Goal: Transaction & Acquisition: Purchase product/service

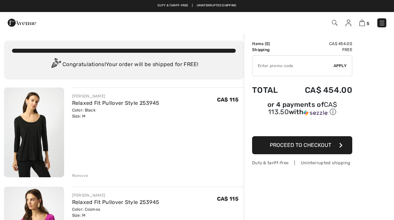
click at [264, 71] on input "TEXT" at bounding box center [292, 66] width 81 height 20
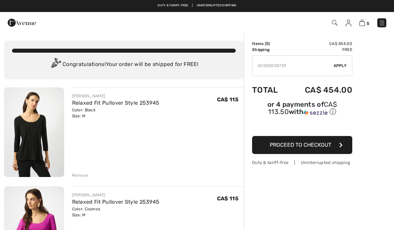
click at [333, 62] on input "TEXT" at bounding box center [292, 66] width 81 height 20
type input "GC005028739"
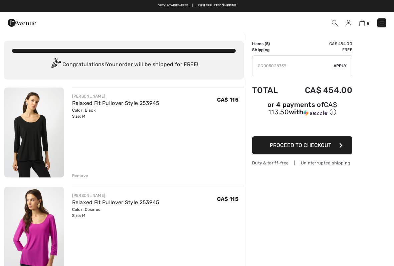
click at [333, 65] on input "TEXT" at bounding box center [292, 66] width 81 height 20
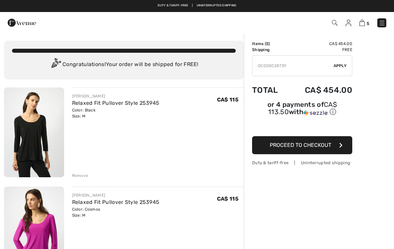
click at [338, 64] on span "Apply" at bounding box center [340, 66] width 13 height 6
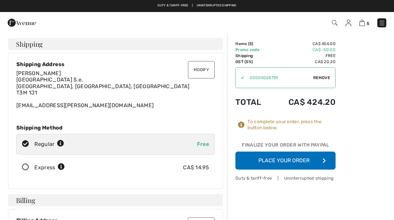
click at [258, 161] on button "Place Your Order" at bounding box center [285, 161] width 100 height 18
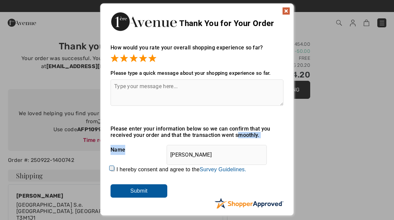
click at [394, 137] on div "Sorry! Something went wrong. Close Thank You for Your Order How would you rate …" at bounding box center [197, 109] width 394 height 219
click at [134, 192] on input "Submit" at bounding box center [139, 190] width 57 height 13
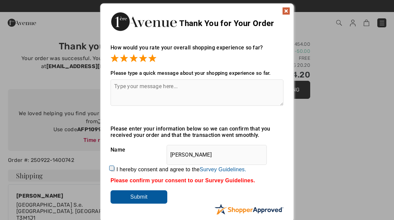
click at [111, 170] on input "I hereby consent and agree to the By submitting a review, you grant permission …" at bounding box center [113, 169] width 4 height 4
checkbox input "true"
click at [132, 200] on input "Submit" at bounding box center [139, 196] width 57 height 13
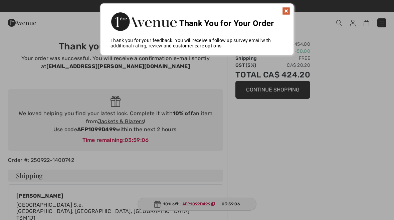
click at [282, 11] on img at bounding box center [286, 11] width 8 height 8
